Goal: Find contact information: Find contact information

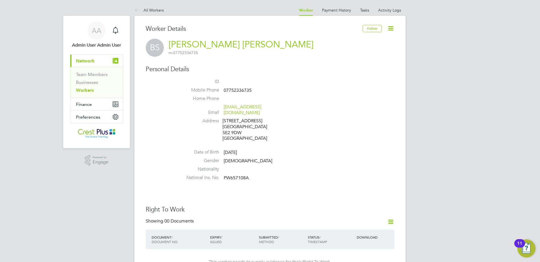
click at [238, 88] on span "07752336735" at bounding box center [238, 91] width 28 height 6
copy span "07752336735"
drag, startPoint x: 282, startPoint y: 108, endPoint x: 224, endPoint y: 109, distance: 57.6
click at [224, 109] on li "Email youngesamura@gmail.com" at bounding box center [287, 111] width 215 height 14
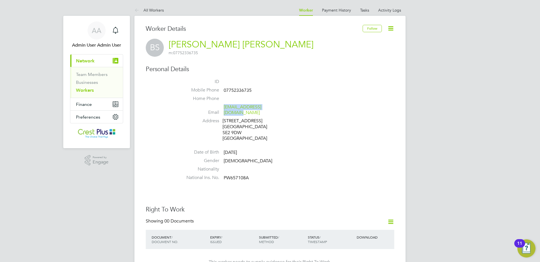
copy link "youngesamura@gmail.com"
click at [244, 175] on span "PW657108A" at bounding box center [236, 178] width 25 height 6
copy span "PW657108A"
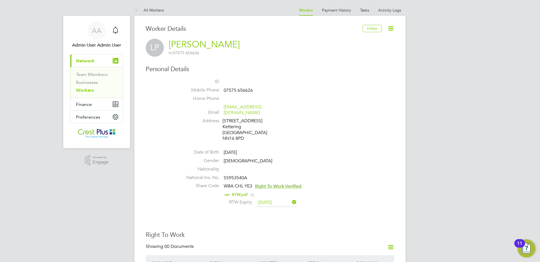
click at [244, 91] on span "07575 656626" at bounding box center [238, 91] width 29 height 6
drag, startPoint x: 253, startPoint y: 90, endPoint x: 222, endPoint y: 92, distance: 31.7
click at [222, 92] on li "Mobile Phone [PHONE_NUMBER]" at bounding box center [287, 91] width 215 height 8
copy li "07575 656626"
